Goal: Information Seeking & Learning: Learn about a topic

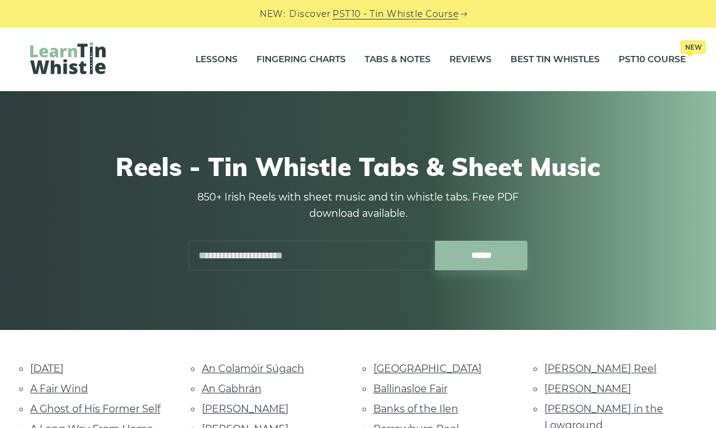
click at [326, 260] on input "text" at bounding box center [312, 256] width 246 height 30
type input "******"
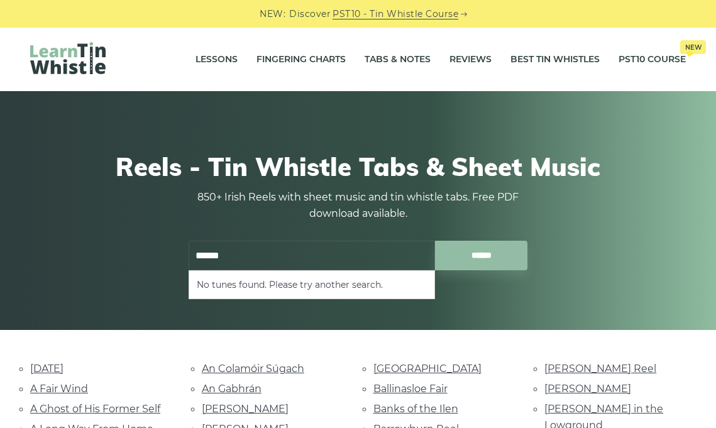
drag, startPoint x: 246, startPoint y: 257, endPoint x: 226, endPoint y: 216, distance: 45.5
click at [226, 216] on div "850+ Irish Reels with sheet music and tin whistle tabs. Free PDF download avail…" at bounding box center [358, 229] width 339 height 81
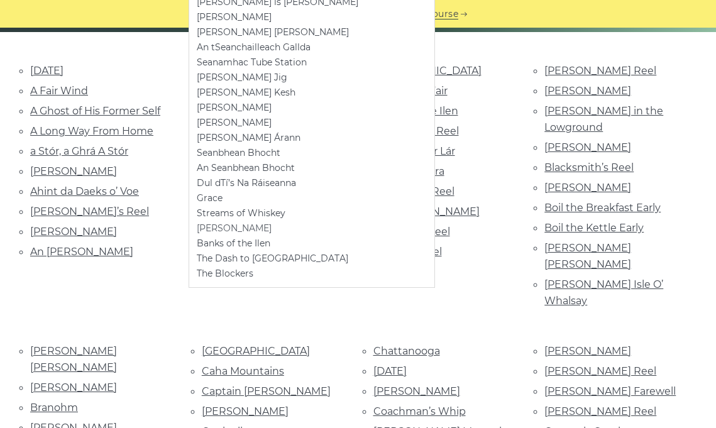
scroll to position [300, 0]
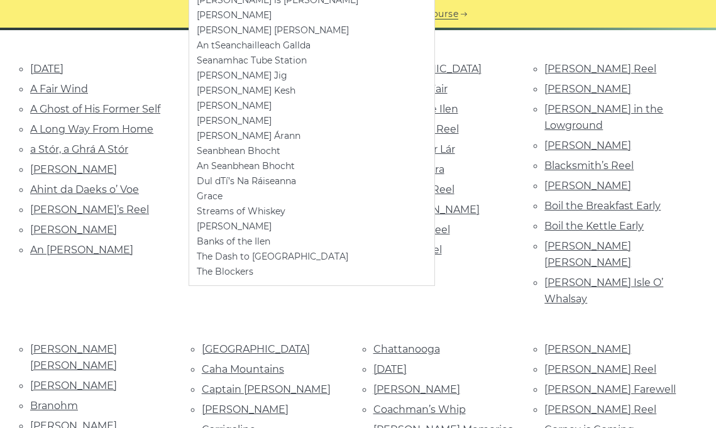
type input "***"
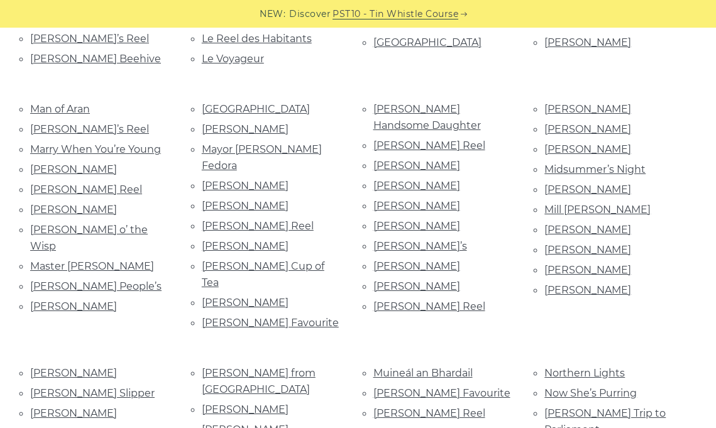
scroll to position [1939, 0]
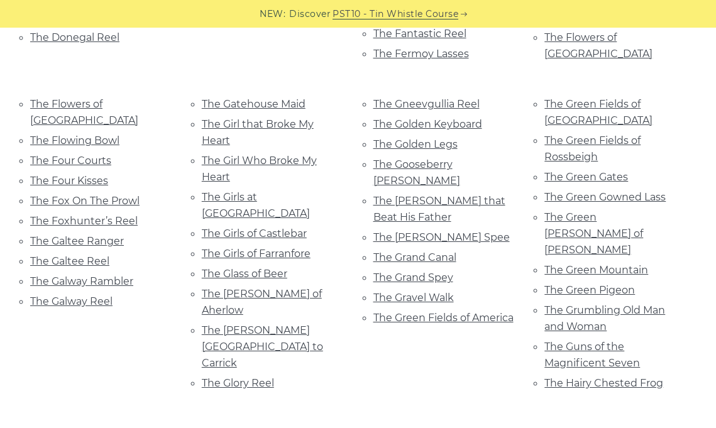
scroll to position [4201, 0]
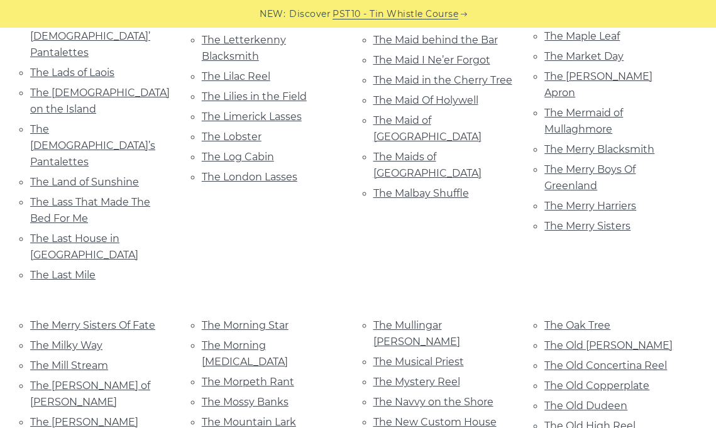
scroll to position [4944, 0]
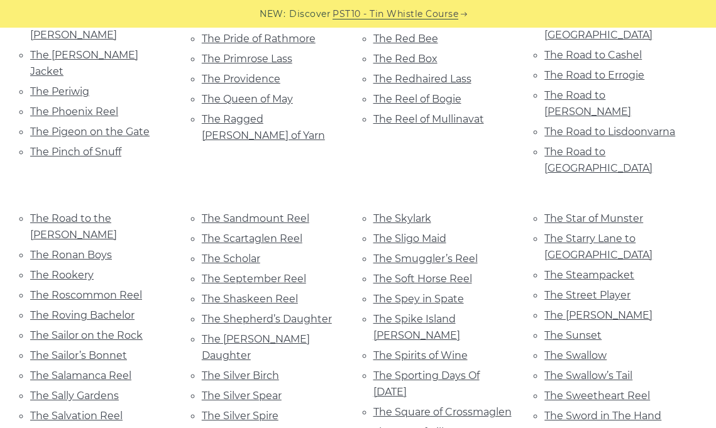
scroll to position [5571, 0]
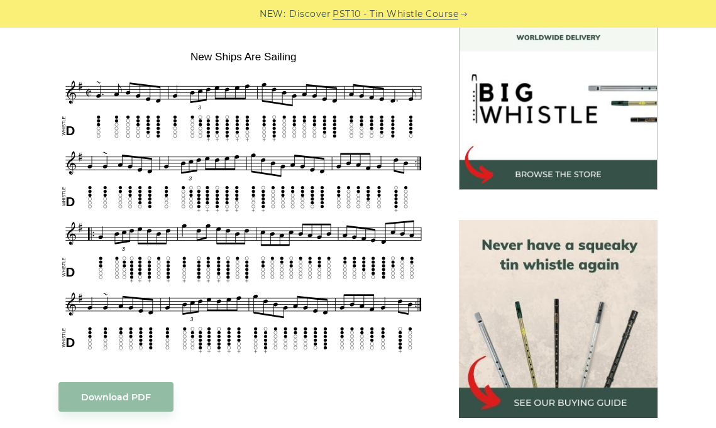
scroll to position [368, 0]
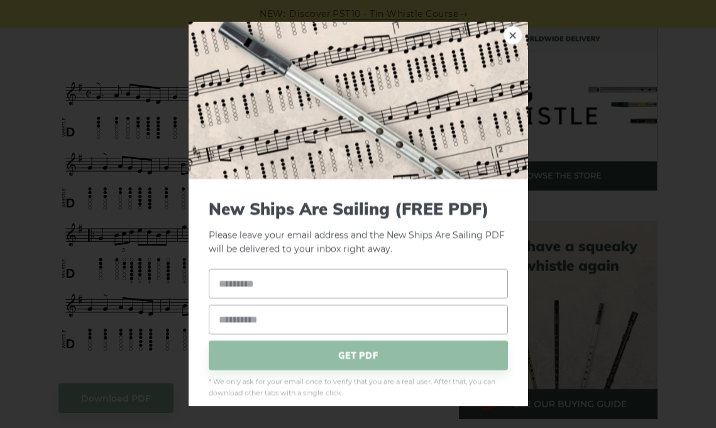
drag, startPoint x: 226, startPoint y: 287, endPoint x: 152, endPoint y: 239, distance: 87.9
click at [509, 35] on link "×" at bounding box center [512, 34] width 19 height 19
drag, startPoint x: 326, startPoint y: 234, endPoint x: 261, endPoint y: 250, distance: 66.6
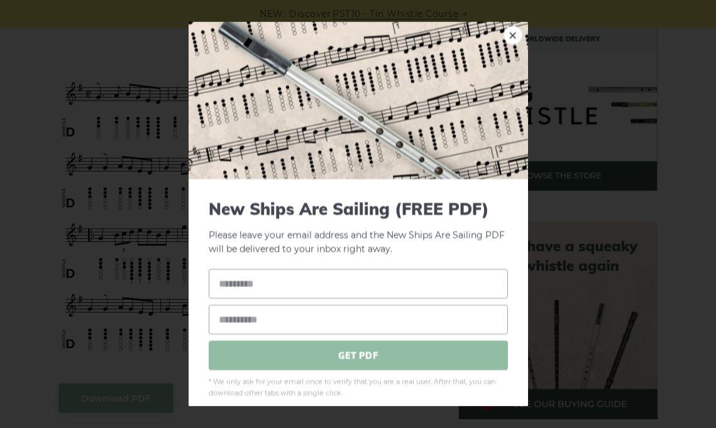
click at [284, 358] on span "GET PDF" at bounding box center [358, 356] width 299 height 30
click at [510, 28] on link "×" at bounding box center [512, 34] width 19 height 19
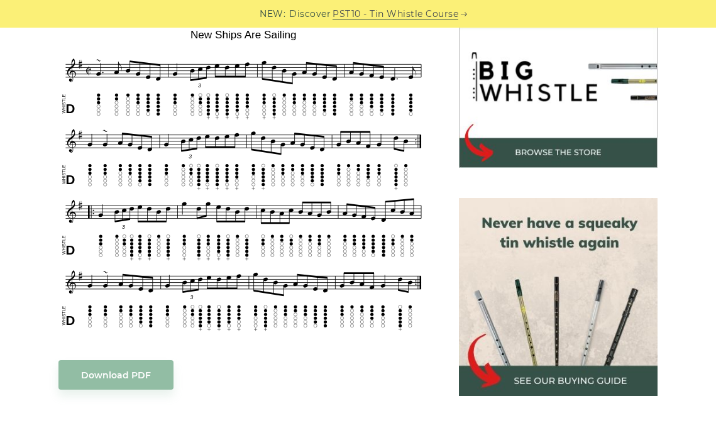
scroll to position [402, 0]
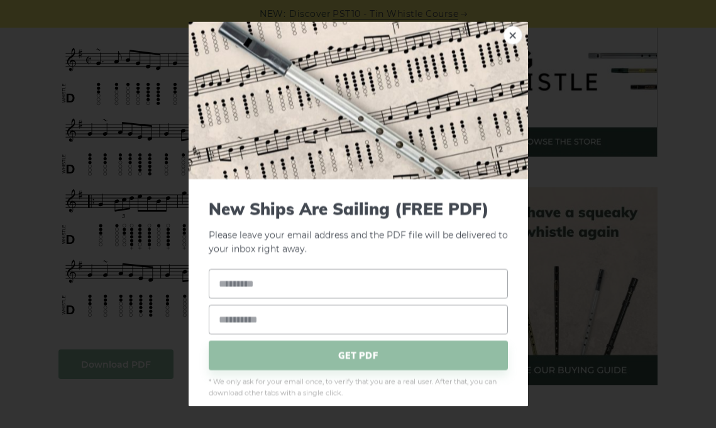
click at [517, 34] on link "×" at bounding box center [512, 34] width 19 height 19
click at [513, 38] on link "×" at bounding box center [512, 34] width 19 height 19
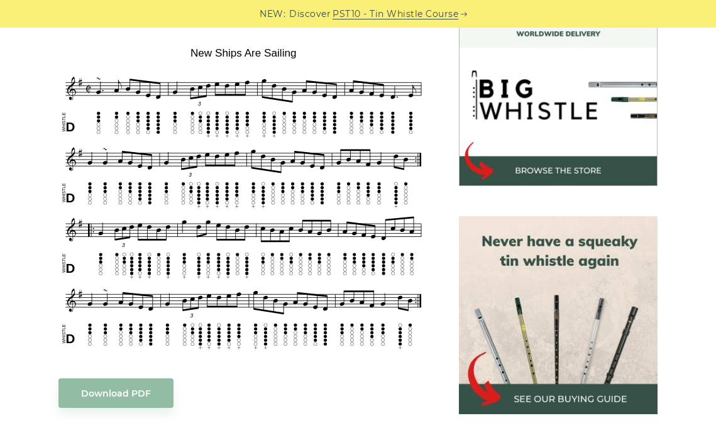
scroll to position [374, 0]
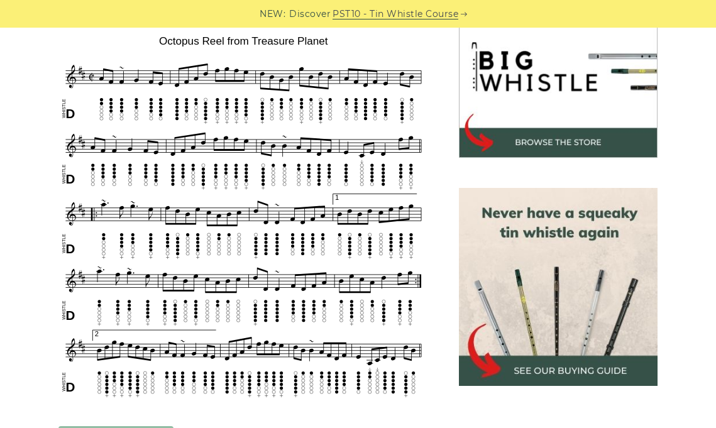
scroll to position [405, 0]
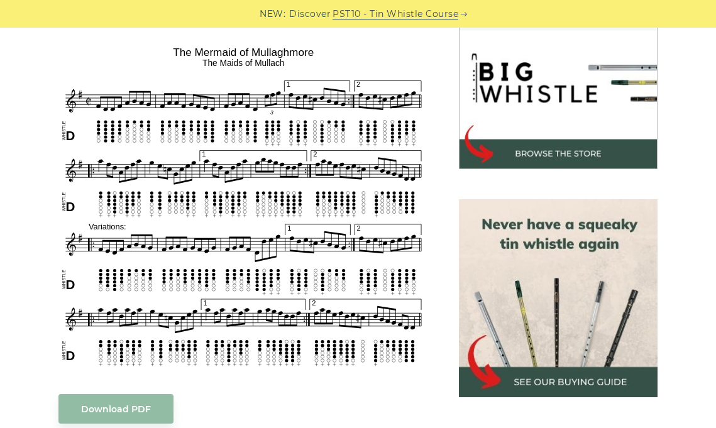
scroll to position [391, 0]
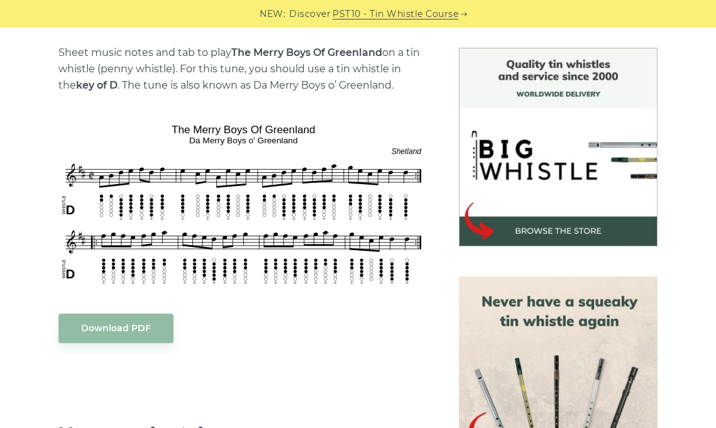
scroll to position [312, 0]
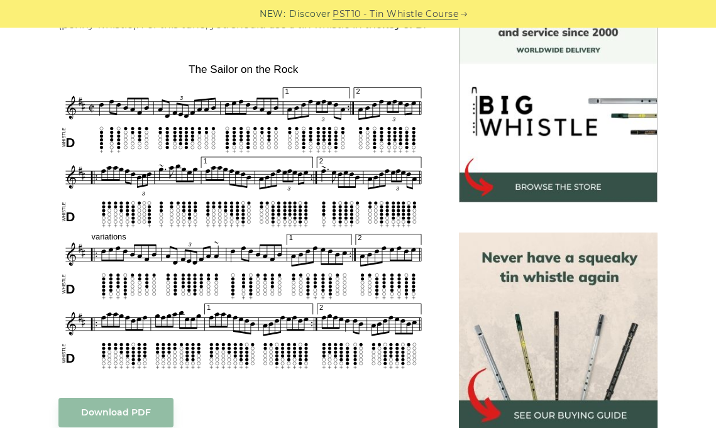
scroll to position [365, 0]
